Goal: Check status

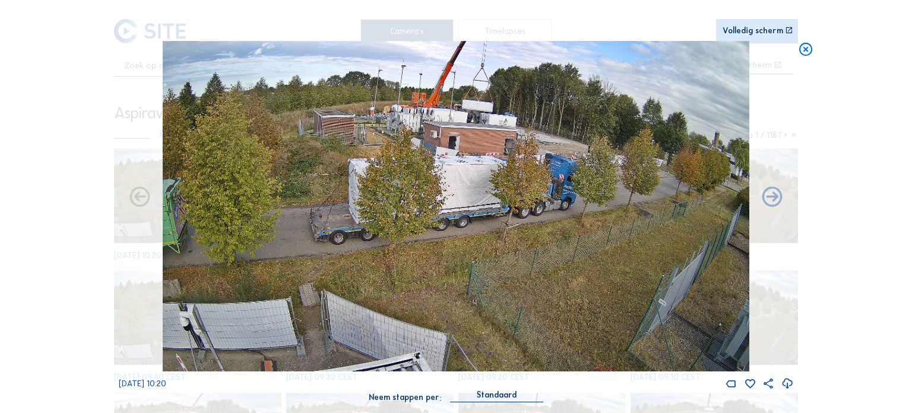
click at [810, 52] on icon at bounding box center [806, 49] width 16 height 17
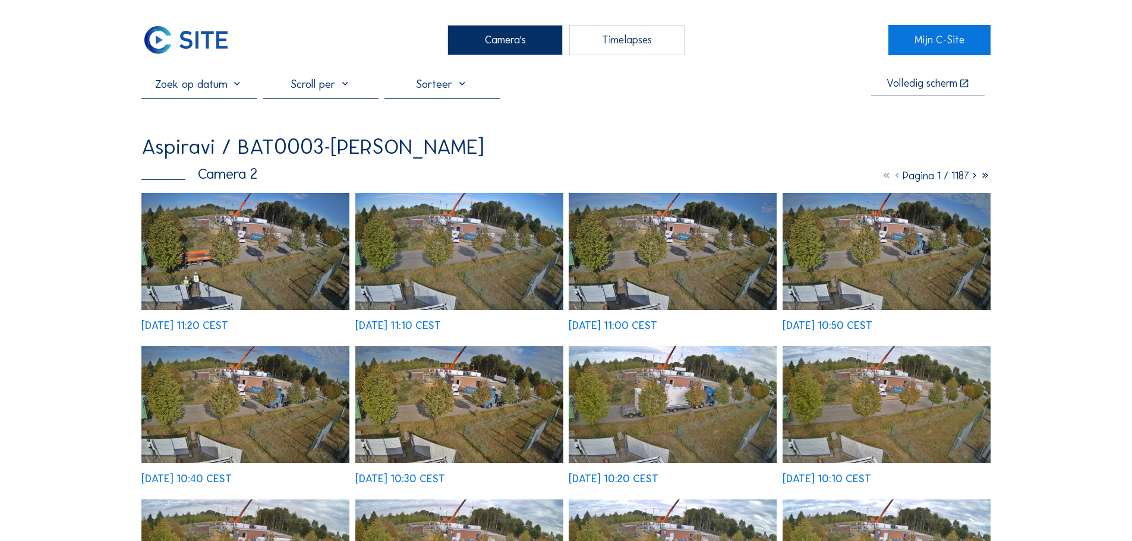
click at [344, 222] on img at bounding box center [245, 251] width 208 height 117
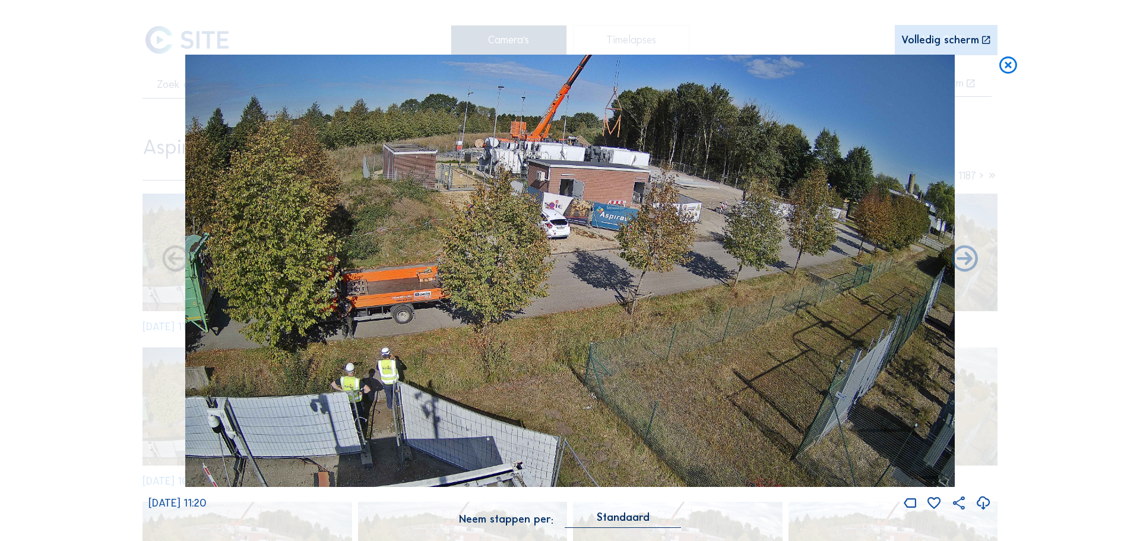
click at [903, 73] on icon at bounding box center [1008, 66] width 21 height 22
